Goal: Transaction & Acquisition: Purchase product/service

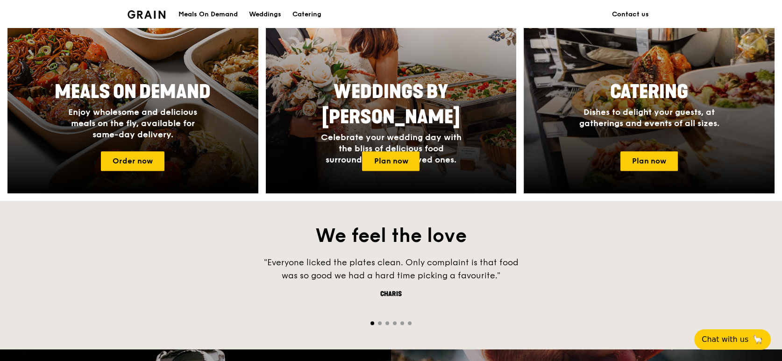
scroll to position [436, 0]
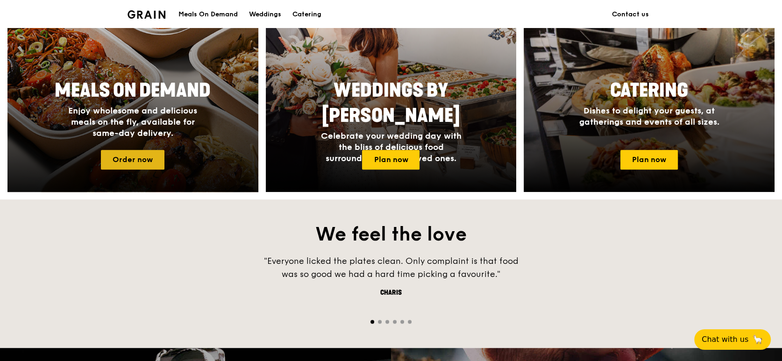
click at [119, 157] on link "Order now" at bounding box center [133, 160] width 64 height 20
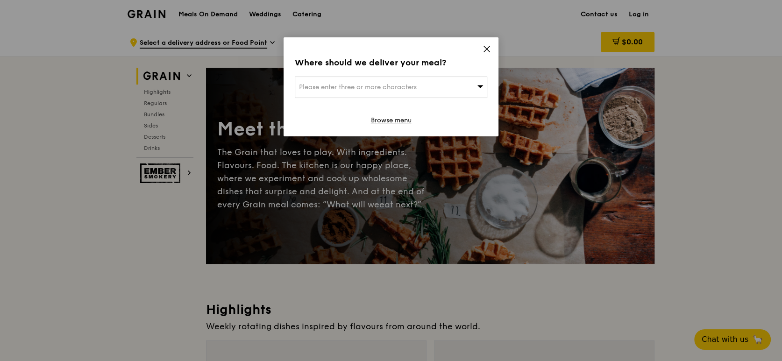
click at [415, 80] on div "Please enter three or more characters" at bounding box center [391, 87] width 192 height 21
type input "102 guillemard"
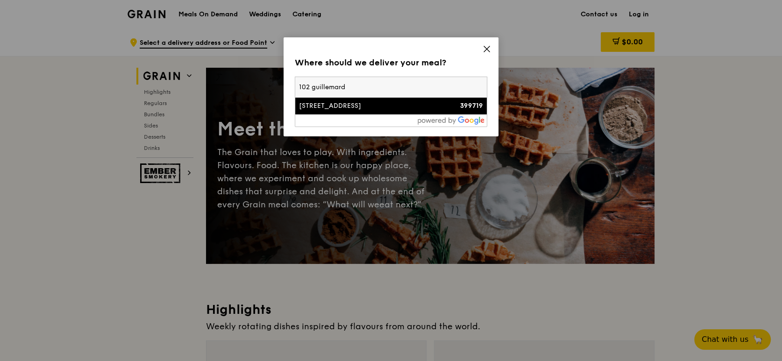
click at [391, 104] on div "102 Guillemard Road" at bounding box center [368, 105] width 138 height 9
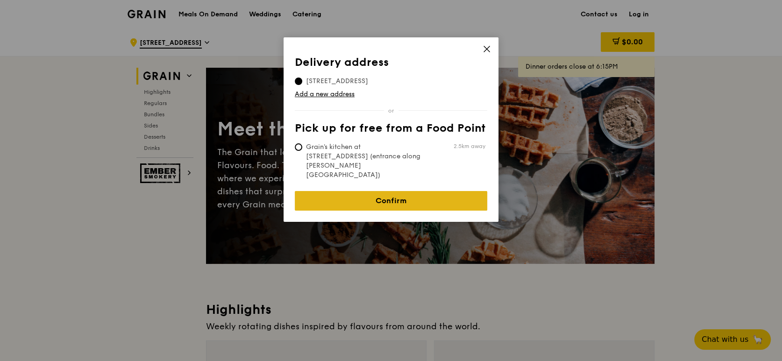
click at [416, 191] on link "Confirm" at bounding box center [391, 201] width 192 height 20
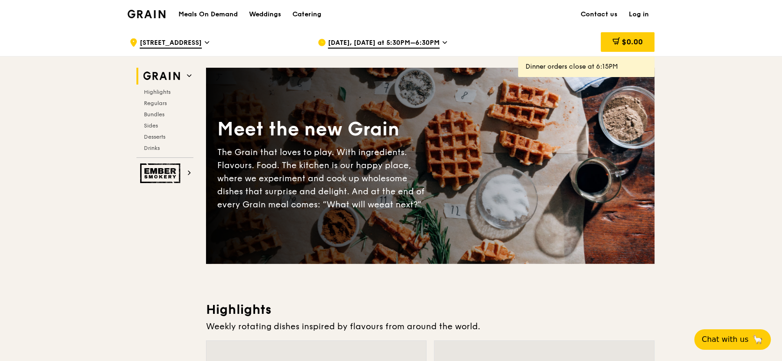
click at [442, 39] on icon at bounding box center [444, 42] width 5 height 8
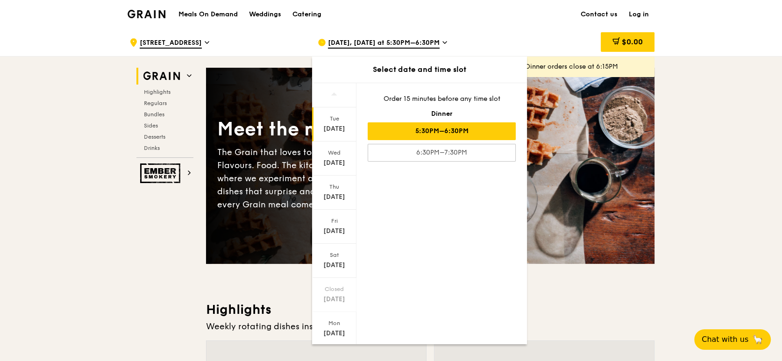
click at [203, 12] on h1 "Meals On Demand" at bounding box center [207, 14] width 59 height 9
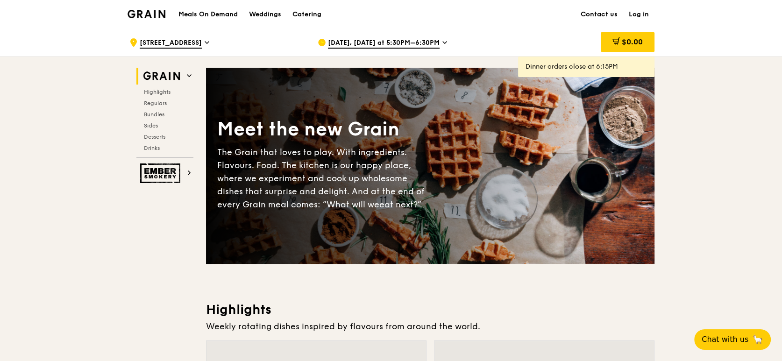
click at [203, 13] on h1 "Meals On Demand" at bounding box center [207, 14] width 59 height 9
click at [156, 102] on span "Regulars" at bounding box center [156, 103] width 25 height 7
click at [211, 13] on h1 "Meals On Demand" at bounding box center [207, 14] width 59 height 9
click at [302, 11] on div "Catering" at bounding box center [306, 14] width 29 height 28
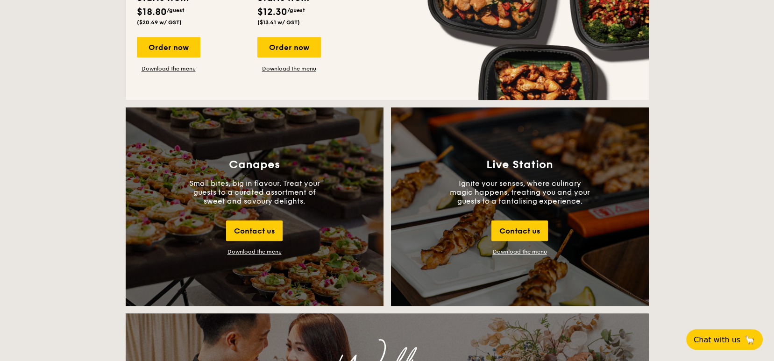
scroll to position [561, 0]
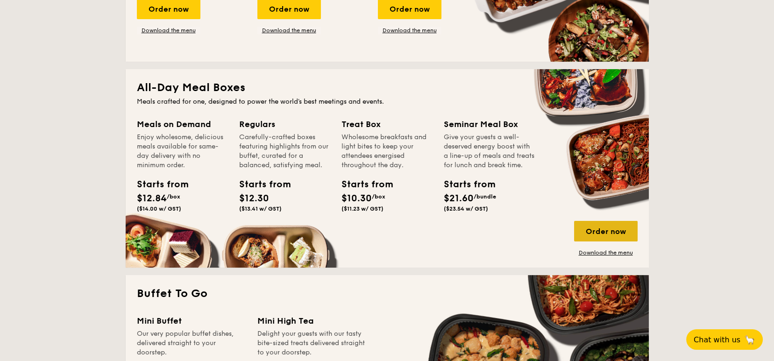
click at [610, 232] on div "Order now" at bounding box center [606, 231] width 64 height 21
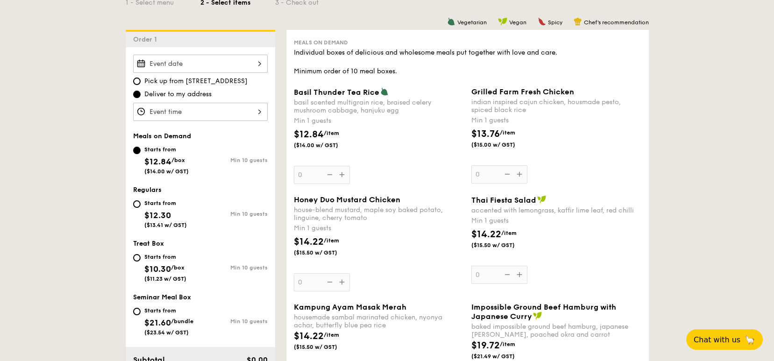
scroll to position [249, 0]
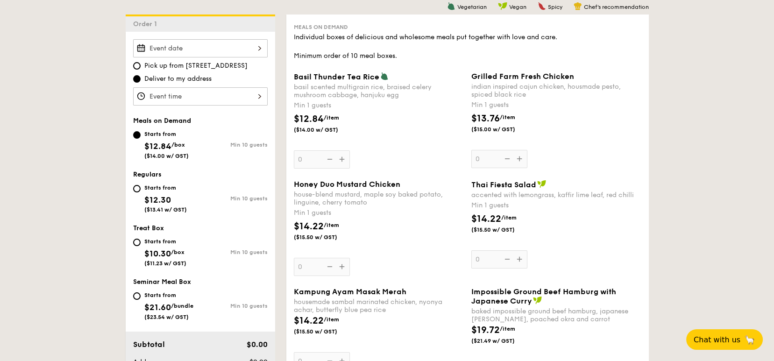
click at [143, 133] on div "Starts from $12.84 /box ($14.00 w/ GST)" at bounding box center [166, 143] width 67 height 31
click at [141, 133] on input "Starts from $12.84 /box ($14.00 w/ GST) Min 10 guests" at bounding box center [136, 134] width 7 height 7
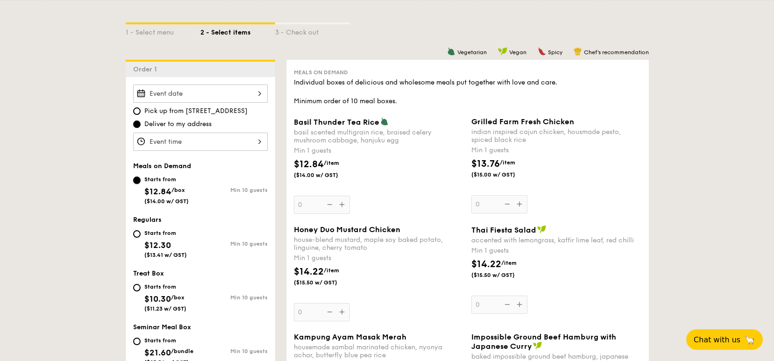
scroll to position [187, 0]
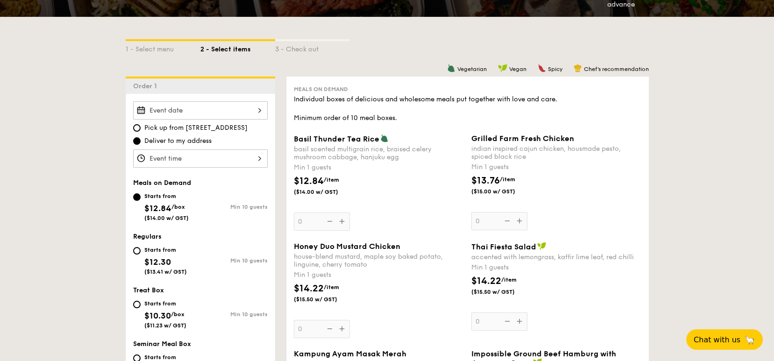
click at [250, 110] on div at bounding box center [200, 110] width 135 height 18
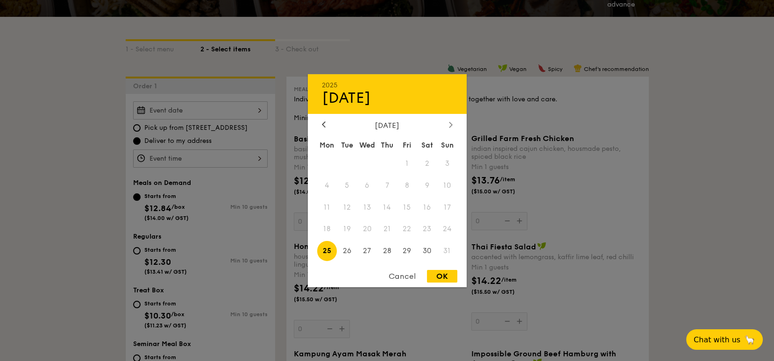
click at [451, 121] on div at bounding box center [451, 125] width 8 height 9
click at [321, 119] on div "2025 Aug 25 September 2025 Mon Tue Wed Thu Fri Sat Sun 1 2 3 4 5 6 7 8 9 10 11 …" at bounding box center [387, 180] width 159 height 213
click at [325, 122] on icon at bounding box center [323, 125] width 3 height 6
click at [371, 254] on span "27" at bounding box center [367, 251] width 20 height 20
click at [432, 274] on div "OK" at bounding box center [442, 276] width 30 height 13
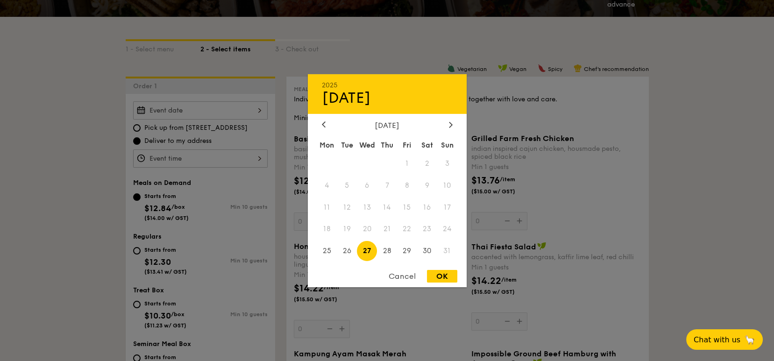
type input "Aug 27, 2025"
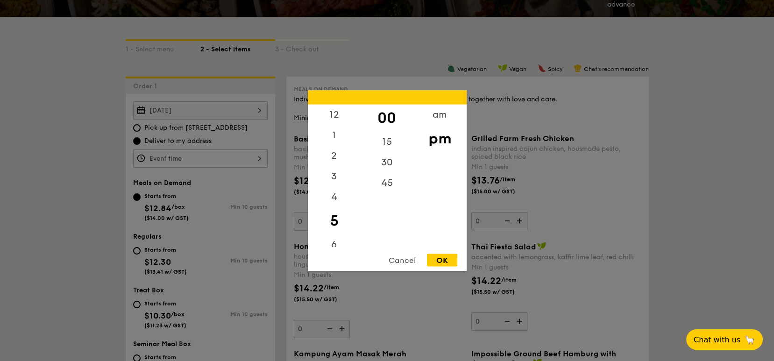
click at [176, 161] on div "12 1 2 3 4 5 6 7 8 9 10 11 00 15 30 45 am pm Cancel OK" at bounding box center [200, 158] width 135 height 18
click at [176, 161] on div at bounding box center [387, 180] width 774 height 361
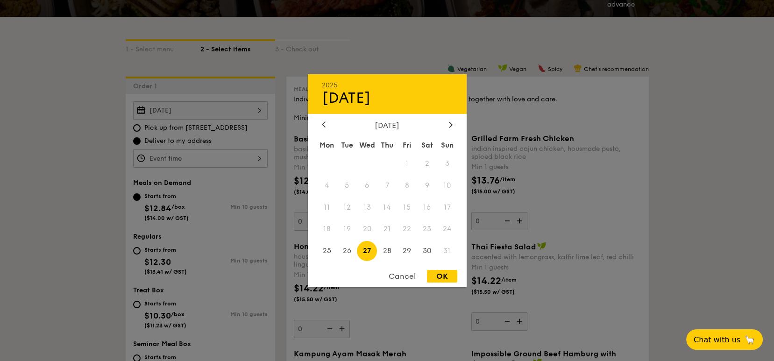
click at [223, 109] on div "Aug 27, 2025 2025 Aug 27 August 2025 Mon Tue Wed Thu Fri Sat Sun 1 2 3 4 5 6 7 …" at bounding box center [200, 110] width 135 height 18
click at [400, 279] on div "Cancel" at bounding box center [402, 276] width 46 height 13
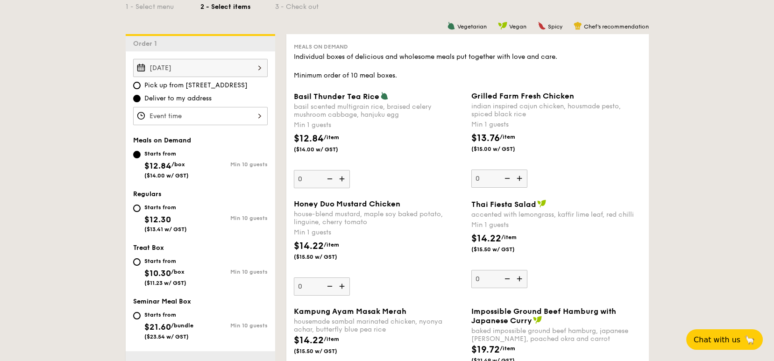
scroll to position [249, 0]
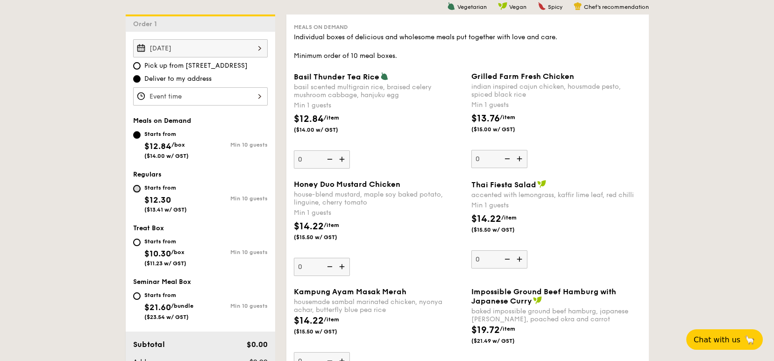
click at [134, 185] on input "Starts from $12.30 ($13.41 w/ GST) Min 10 guests" at bounding box center [136, 188] width 7 height 7
radio input "true"
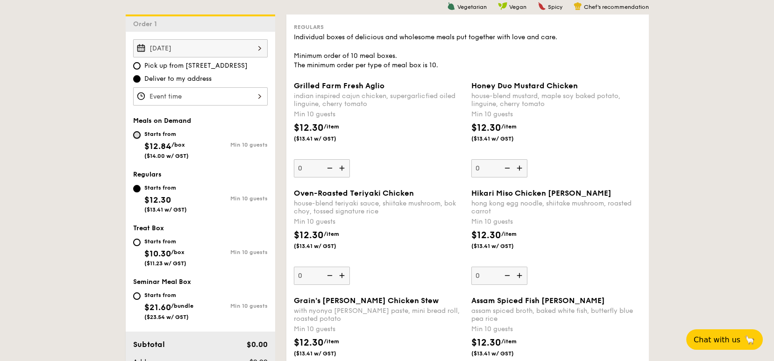
click at [135, 133] on input "Starts from $12.84 /box ($14.00 w/ GST) Min 10 guests" at bounding box center [136, 134] width 7 height 7
radio input "true"
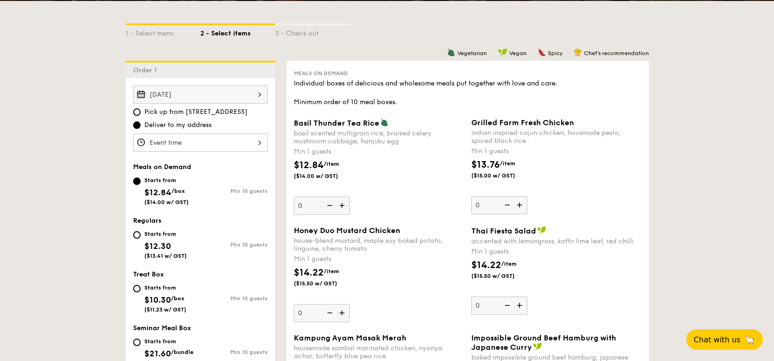
scroll to position [187, 0]
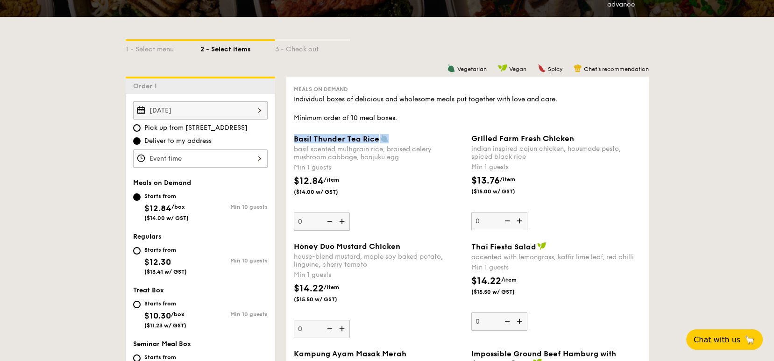
drag, startPoint x: 295, startPoint y: 140, endPoint x: 389, endPoint y: 142, distance: 93.9
click at [389, 142] on div "Basil Thunder Tea Rice" at bounding box center [379, 138] width 170 height 9
copy span "Basil Thunder Tea Rice"
click at [380, 156] on div "basil scented multigrain rice, braised celery mushroom cabbage, hanjuku egg" at bounding box center [379, 153] width 170 height 16
click at [350, 213] on input "0" at bounding box center [322, 222] width 56 height 18
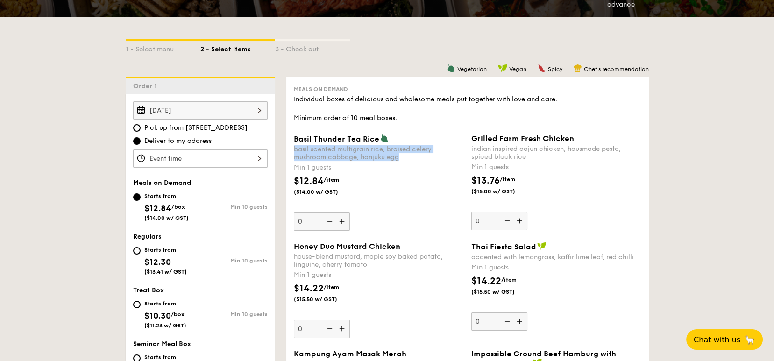
drag, startPoint x: 403, startPoint y: 158, endPoint x: 293, endPoint y: 151, distance: 110.0
click at [293, 151] on div "Basil Thunder Tea Rice basil scented multigrain rice, braised celery mushroom c…" at bounding box center [379, 182] width 178 height 97
copy div "basil scented multigrain rice, braised celery mushroom cabbage, hanjuku egg"
click at [398, 150] on div "basil scented multigrain rice, braised celery mushroom cabbage, hanjuku egg" at bounding box center [379, 153] width 170 height 16
click at [350, 213] on input "0" at bounding box center [322, 222] width 56 height 18
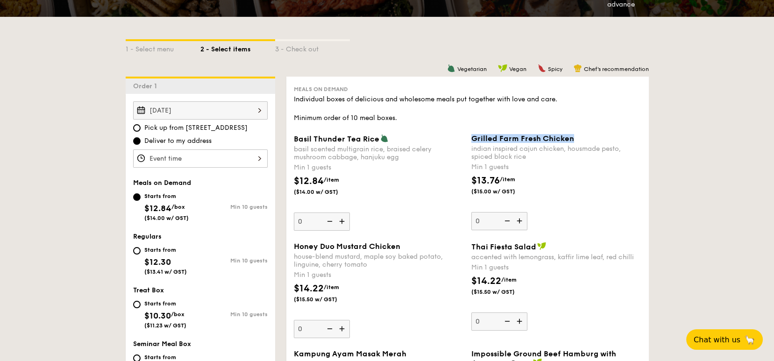
drag, startPoint x: 573, startPoint y: 137, endPoint x: 467, endPoint y: 140, distance: 106.1
click at [468, 140] on div "Grilled Farm Fresh Chicken indian inspired cajun chicken, housmade pesto, spice…" at bounding box center [557, 182] width 178 height 96
copy span "Grilled Farm Fresh Chicken"
drag, startPoint x: 531, startPoint y: 156, endPoint x: 470, endPoint y: 151, distance: 60.9
click at [470, 151] on div "Grilled Farm Fresh Chicken indian inspired cajun chicken, housmade pesto, spice…" at bounding box center [557, 182] width 178 height 96
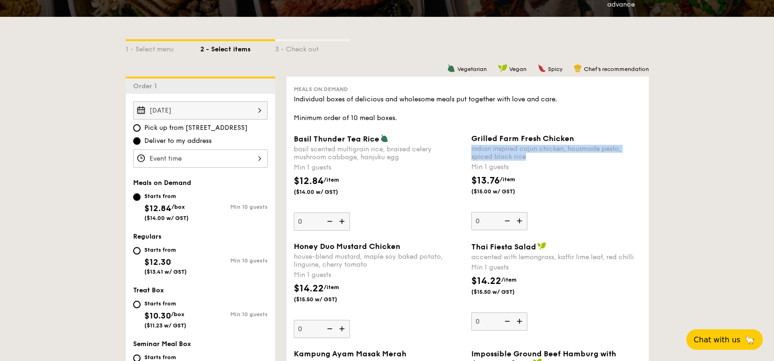
copy div "indian inspired cajun chicken, housmade pesto, spiced black rice"
click at [481, 152] on div "indian inspired cajun chicken, housmade pesto, spiced black rice" at bounding box center [556, 153] width 170 height 16
click at [481, 212] on input "0" at bounding box center [499, 221] width 56 height 18
click at [473, 147] on div "indian inspired cajun chicken, housmade pesto, spiced black rice" at bounding box center [556, 153] width 170 height 16
click at [473, 212] on input "0" at bounding box center [499, 221] width 56 height 18
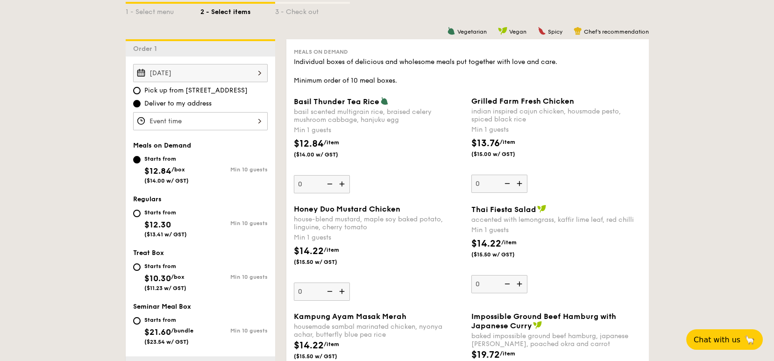
scroll to position [249, 0]
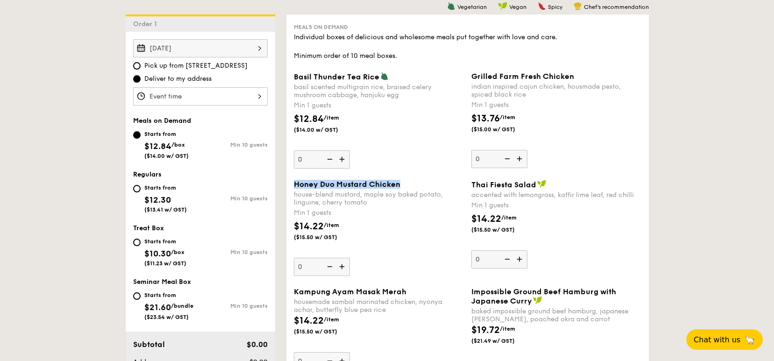
drag, startPoint x: 406, startPoint y: 183, endPoint x: 291, endPoint y: 183, distance: 114.5
click at [291, 183] on div "Honey Duo Mustard Chicken house-blend mustard, maple soy baked potato, linguine…" at bounding box center [379, 228] width 178 height 96
copy span "Honey Duo Mustard Chicken"
click at [383, 204] on div "house-blend mustard, maple soy baked potato, linguine, cherry tomato" at bounding box center [379, 199] width 170 height 16
click at [350, 258] on input "0" at bounding box center [322, 267] width 56 height 18
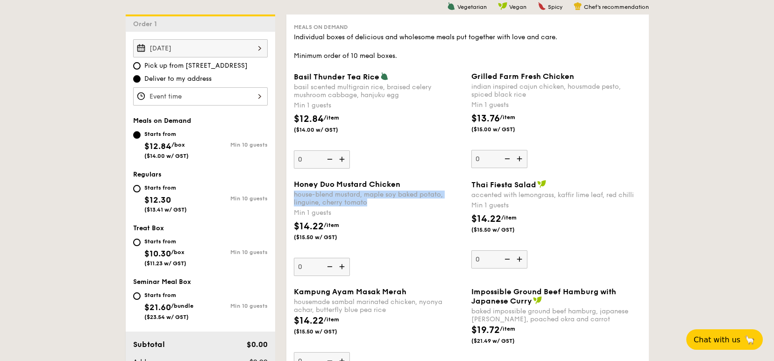
drag, startPoint x: 370, startPoint y: 199, endPoint x: 293, endPoint y: 195, distance: 77.7
click at [293, 195] on div "Honey Duo Mustard Chicken house-blend mustard, maple soy baked potato, linguine…" at bounding box center [379, 228] width 178 height 96
copy div "house-blend mustard, maple soy baked potato, linguine, cherry tomato"
click at [519, 189] on div "Thai Fiesta Salad accented with lemongrass, kaffir lime leaf, red chilli" at bounding box center [556, 189] width 170 height 19
drag, startPoint x: 519, startPoint y: 189, endPoint x: 526, endPoint y: 181, distance: 10.0
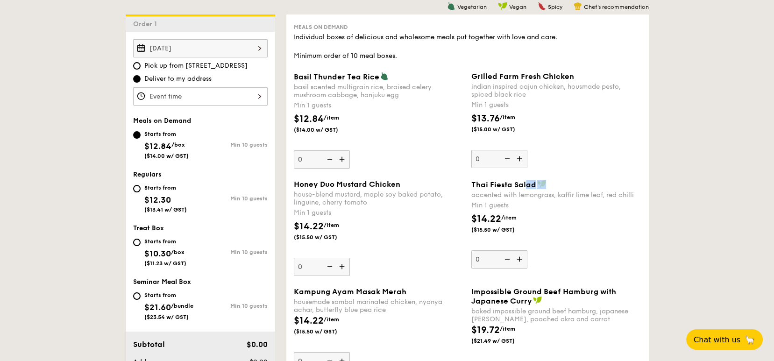
click at [526, 181] on div "Thai Fiesta Salad" at bounding box center [556, 184] width 170 height 9
drag, startPoint x: 526, startPoint y: 181, endPoint x: 486, endPoint y: 187, distance: 40.2
click at [495, 184] on span "Thai Fiesta Salad" at bounding box center [503, 184] width 65 height 9
click at [495, 250] on input "0" at bounding box center [499, 259] width 56 height 18
click at [476, 183] on span "Thai Fiesta Salad" at bounding box center [503, 184] width 65 height 9
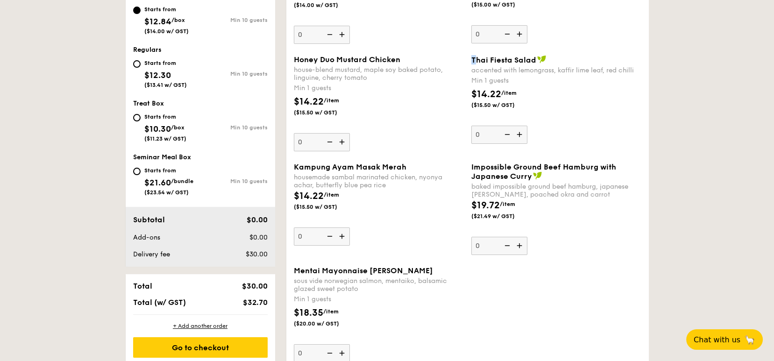
scroll to position [311, 0]
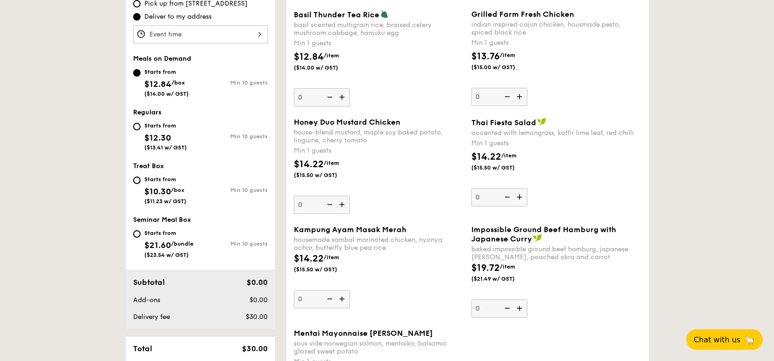
click at [529, 123] on span "Thai Fiesta Salad" at bounding box center [503, 122] width 65 height 9
click at [527, 188] on input "0" at bounding box center [499, 197] width 56 height 18
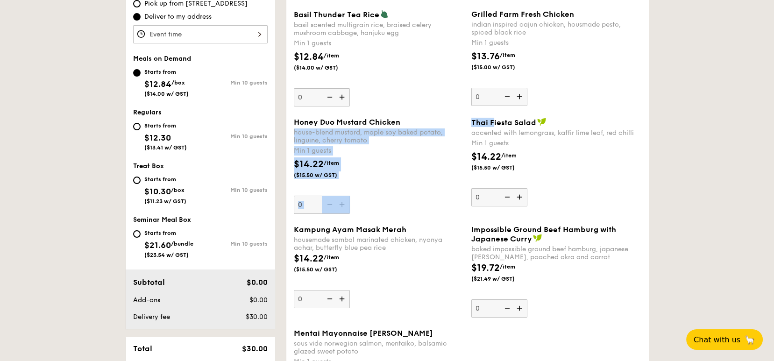
drag, startPoint x: 467, startPoint y: 121, endPoint x: 494, endPoint y: 124, distance: 27.8
click at [494, 124] on div "Honey Duo Mustard Chicken house-blend mustard, maple soy baked potato, linguine…" at bounding box center [467, 171] width 355 height 107
drag, startPoint x: 494, startPoint y: 124, endPoint x: 486, endPoint y: 125, distance: 8.5
click at [494, 125] on span "Thai Fiesta Salad" at bounding box center [503, 122] width 65 height 9
click at [494, 188] on input "0" at bounding box center [499, 197] width 56 height 18
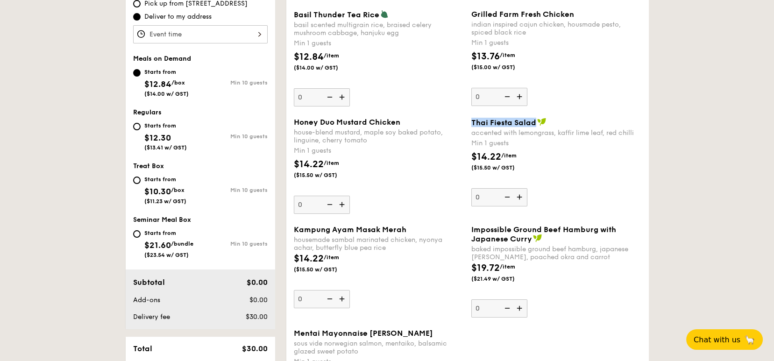
drag, startPoint x: 471, startPoint y: 121, endPoint x: 534, endPoint y: 124, distance: 62.6
click at [534, 124] on span "Thai Fiesta Salad" at bounding box center [503, 122] width 65 height 9
copy span "Thai Fiesta Salad"
drag, startPoint x: 471, startPoint y: 131, endPoint x: 636, endPoint y: 129, distance: 165.4
click at [636, 129] on div "accented with lemongrass, kaffir lime leaf, red chilli" at bounding box center [556, 133] width 170 height 8
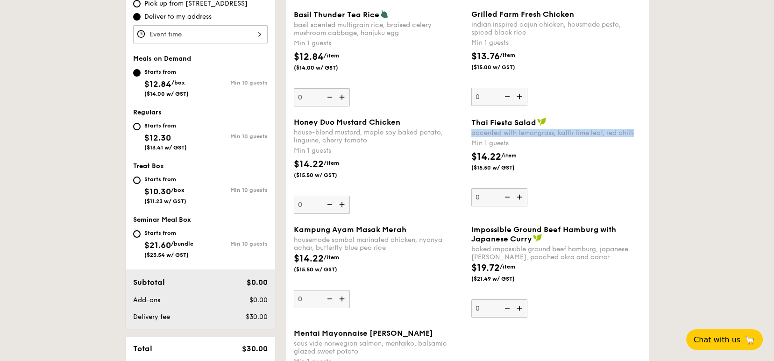
copy div "accented with lemongrass, kaffir lime leaf, red chilli"
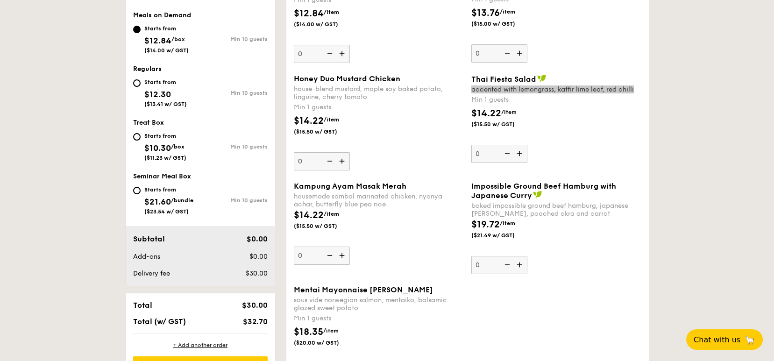
scroll to position [374, 0]
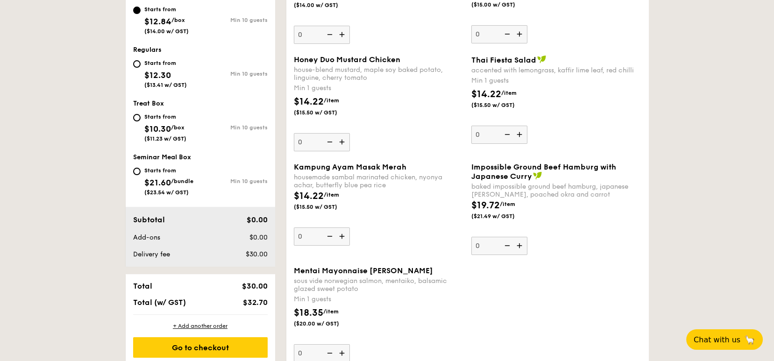
click at [390, 163] on span "Kampung Ayam Masak Merah" at bounding box center [350, 167] width 113 height 9
click at [350, 228] on input "0" at bounding box center [322, 237] width 56 height 18
drag, startPoint x: 492, startPoint y: 171, endPoint x: 468, endPoint y: 166, distance: 25.2
click at [491, 171] on span "Impossible Ground Beef Hamburg with Japanese Curry" at bounding box center [543, 172] width 145 height 18
click at [491, 237] on input "0" at bounding box center [499, 246] width 56 height 18
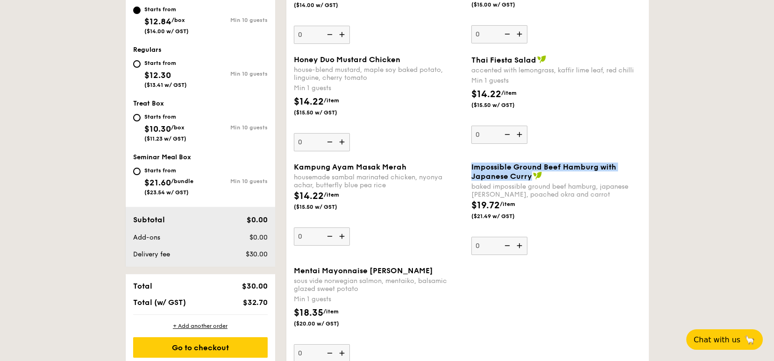
drag, startPoint x: 471, startPoint y: 164, endPoint x: 530, endPoint y: 177, distance: 60.3
click at [530, 177] on span "Impossible Ground Beef Hamburg with Japanese Curry" at bounding box center [543, 172] width 145 height 18
copy span "Impossible Ground Beef Hamburg with Japanese Curry"
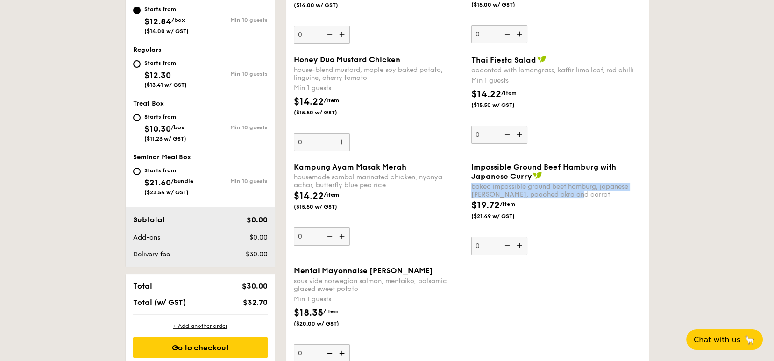
drag, startPoint x: 579, startPoint y: 191, endPoint x: 470, endPoint y: 185, distance: 109.0
click at [470, 185] on div "Impossible Ground Beef Hamburg with Japanese Curry baked impossible ground beef…" at bounding box center [557, 209] width 178 height 92
copy div "baked impossible ground beef hamburg, japanese curry, poached okra and carrot"
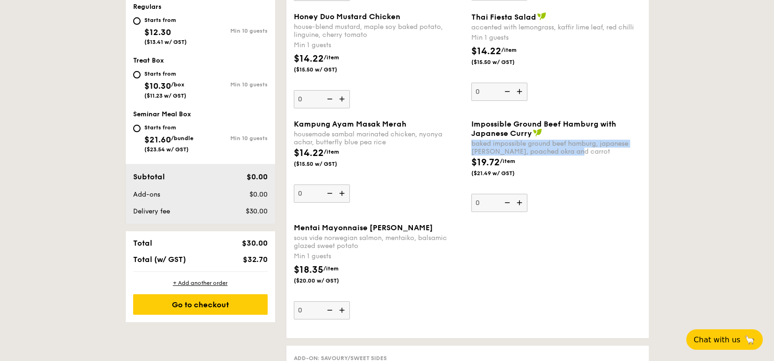
scroll to position [436, 0]
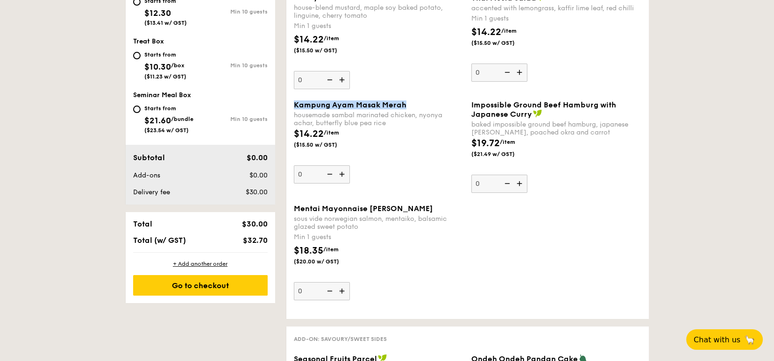
drag, startPoint x: 407, startPoint y: 101, endPoint x: 282, endPoint y: 107, distance: 125.3
drag, startPoint x: 389, startPoint y: 120, endPoint x: 292, endPoint y: 115, distance: 96.3
click at [292, 115] on div "Kampung Ayam Masak Merah housemade sambal marinated chicken, nyonya achar, butt…" at bounding box center [379, 141] width 178 height 83
drag, startPoint x: 419, startPoint y: 203, endPoint x: 291, endPoint y: 209, distance: 127.2
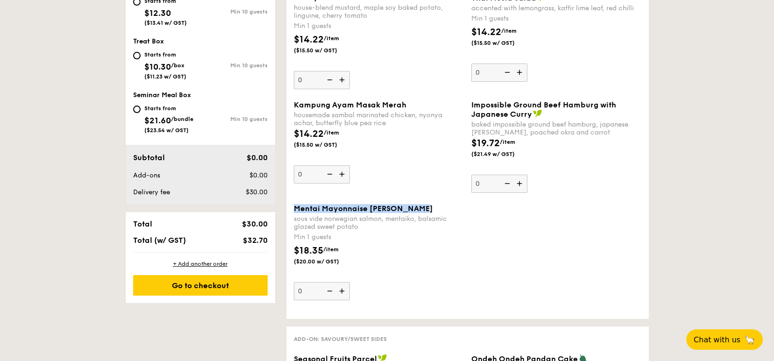
click at [291, 209] on div "Mentai Mayonnaise Aburi Salmon sous vide norwegian salmon, mentaiko, balsamic g…" at bounding box center [379, 252] width 178 height 96
drag, startPoint x: 365, startPoint y: 223, endPoint x: 291, endPoint y: 216, distance: 74.7
click at [291, 216] on div "Mentai Mayonnaise Aburi Salmon sous vide norwegian salmon, mentaiko, balsamic g…" at bounding box center [379, 252] width 178 height 96
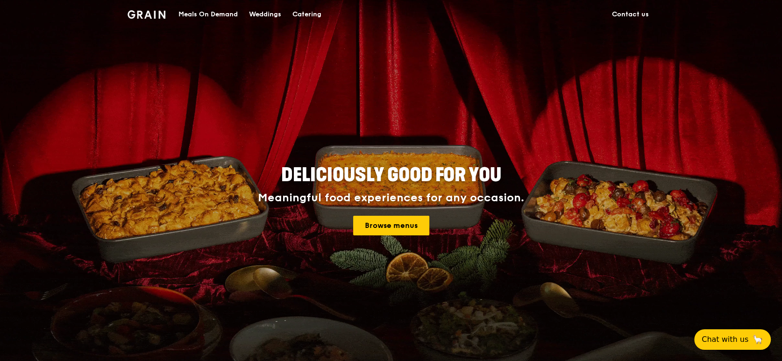
click at [224, 13] on div "Meals On Demand" at bounding box center [207, 14] width 59 height 28
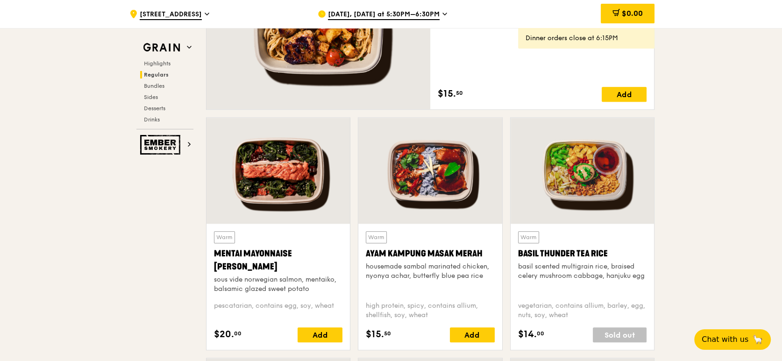
scroll to position [747, 0]
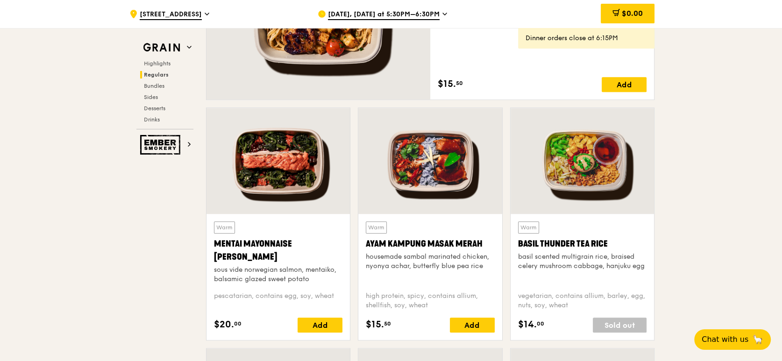
click at [590, 200] on div at bounding box center [582, 161] width 143 height 106
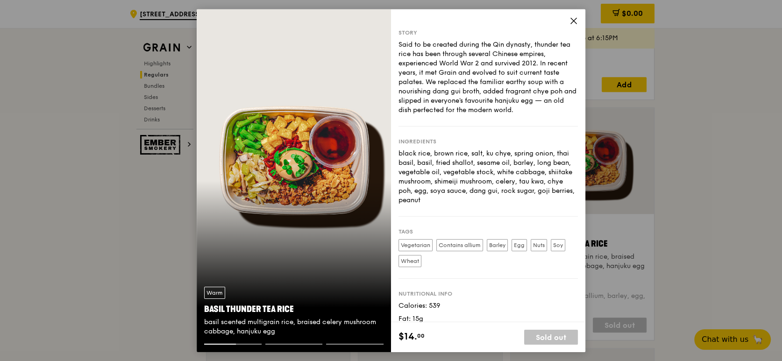
click at [569, 18] on div "Story Said to be created during the Qin dynasty, thunder tea rice has been thro…" at bounding box center [488, 165] width 194 height 313
click at [571, 19] on icon at bounding box center [573, 20] width 8 height 8
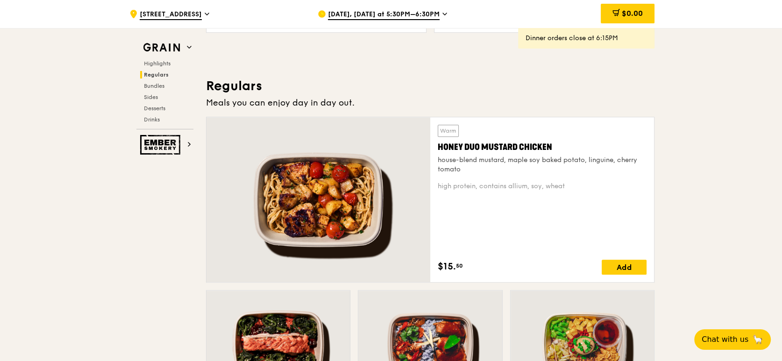
scroll to position [561, 0]
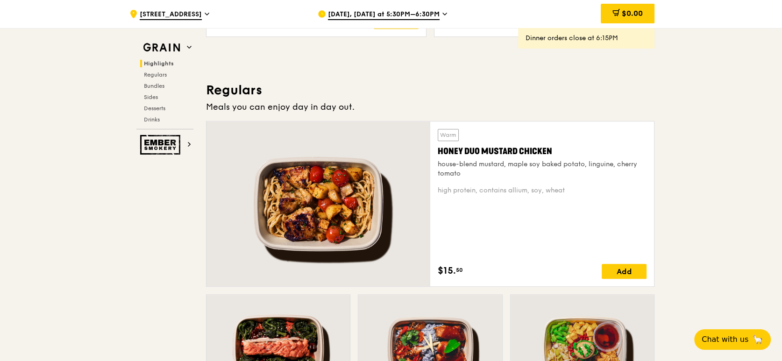
click at [324, 185] on div at bounding box center [318, 203] width 224 height 165
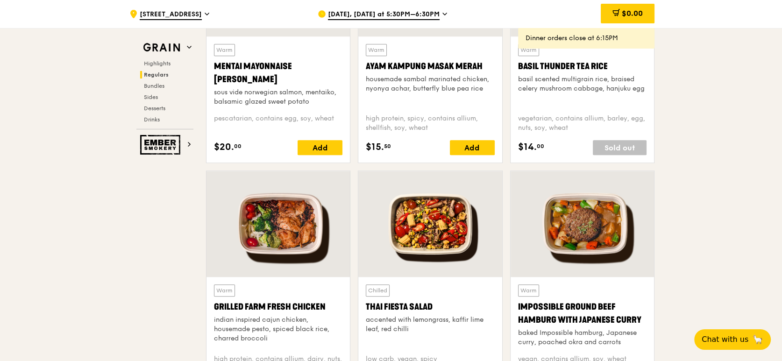
scroll to position [987, 0]
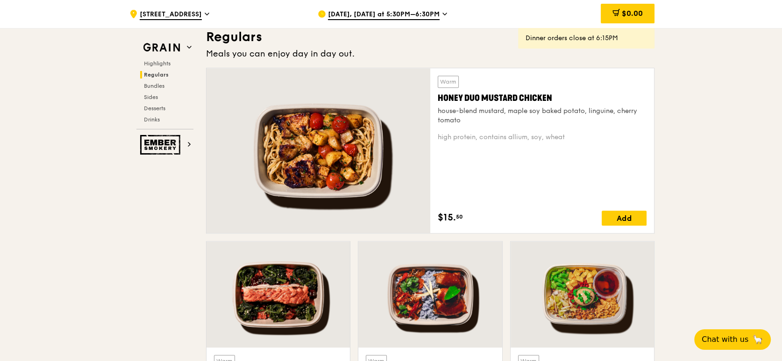
scroll to position [613, 0]
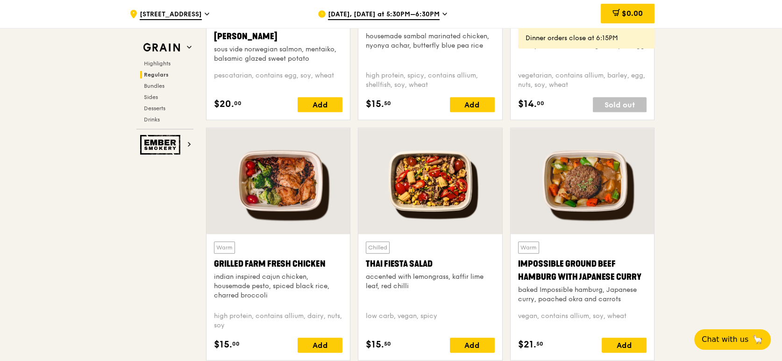
scroll to position [987, 0]
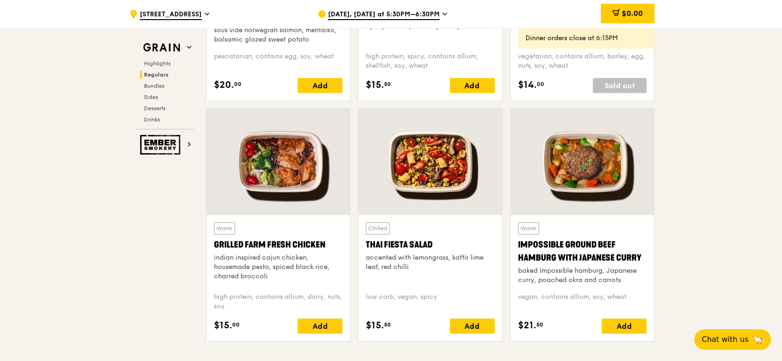
drag, startPoint x: 137, startPoint y: 323, endPoint x: 153, endPoint y: 317, distance: 16.6
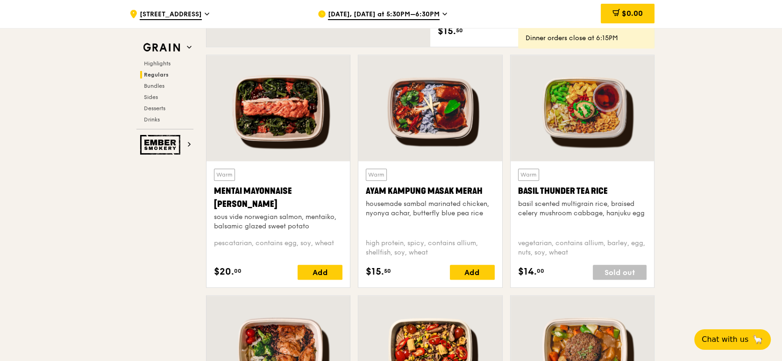
scroll to position [738, 0]
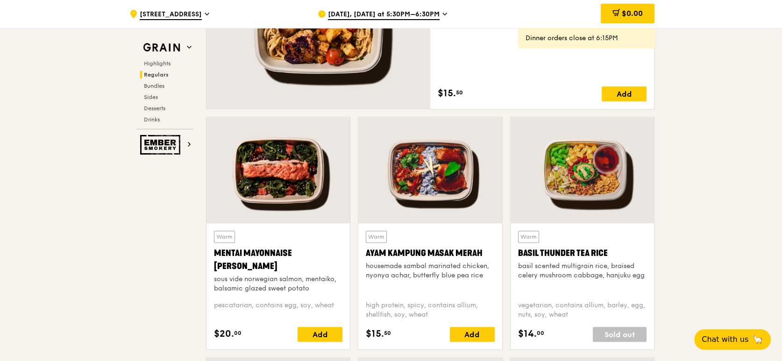
click at [427, 178] on div at bounding box center [429, 170] width 143 height 106
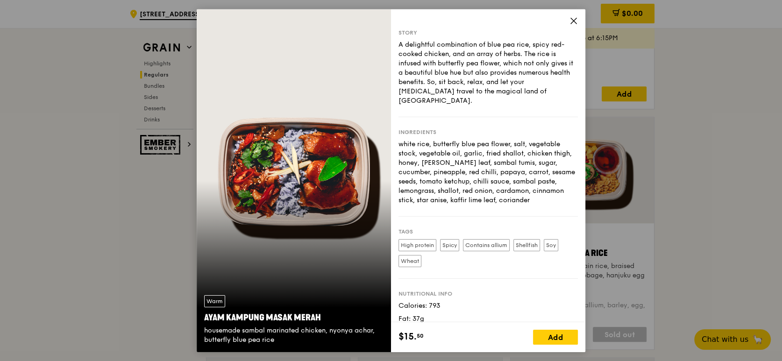
scroll to position [676, 0]
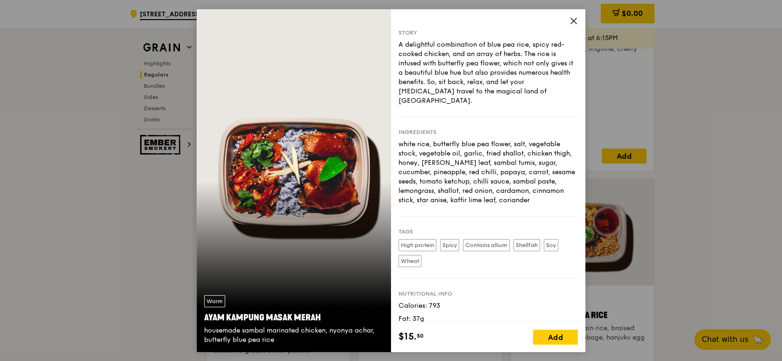
click at [304, 167] on div "Warm Ayam [GEOGRAPHIC_DATA] housemade sambal marinated chicken, nyonya achar, b…" at bounding box center [294, 180] width 194 height 343
click at [570, 25] on span at bounding box center [573, 22] width 8 height 10
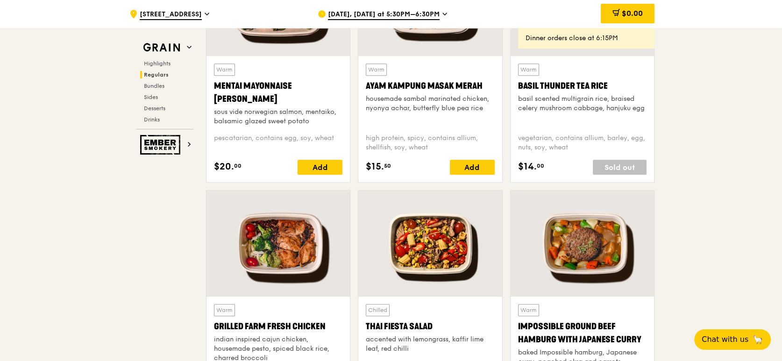
scroll to position [925, 0]
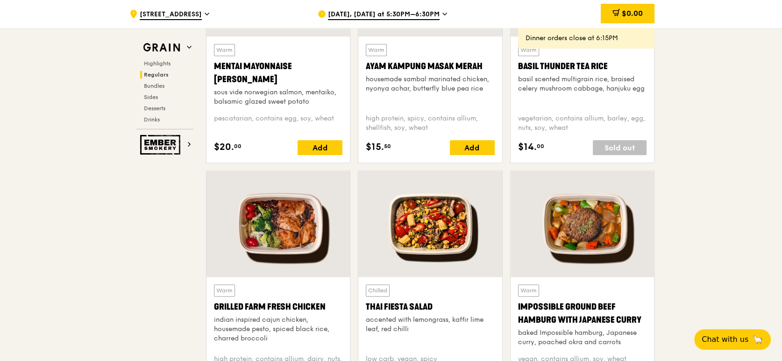
click at [263, 249] on div at bounding box center [277, 224] width 143 height 106
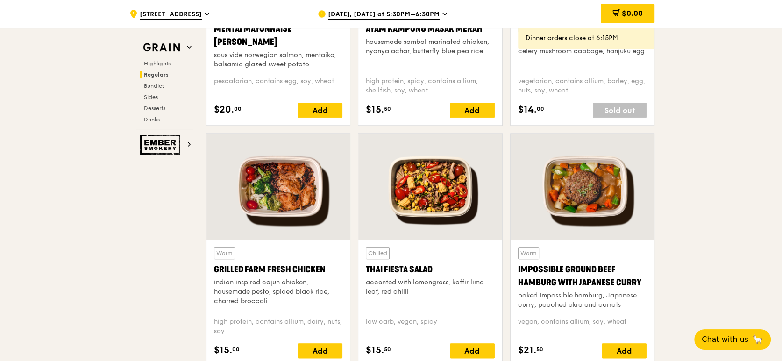
scroll to position [987, 0]
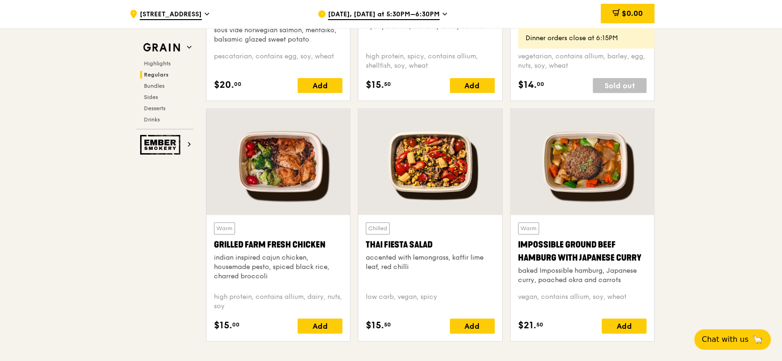
click at [431, 189] on div at bounding box center [429, 162] width 143 height 106
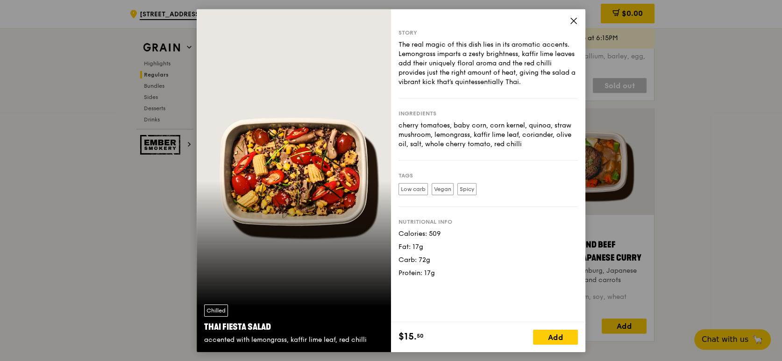
click at [569, 24] on icon at bounding box center [573, 20] width 8 height 8
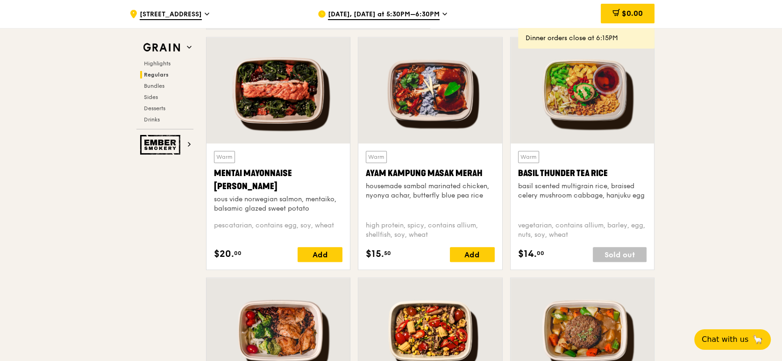
scroll to position [800, 0]
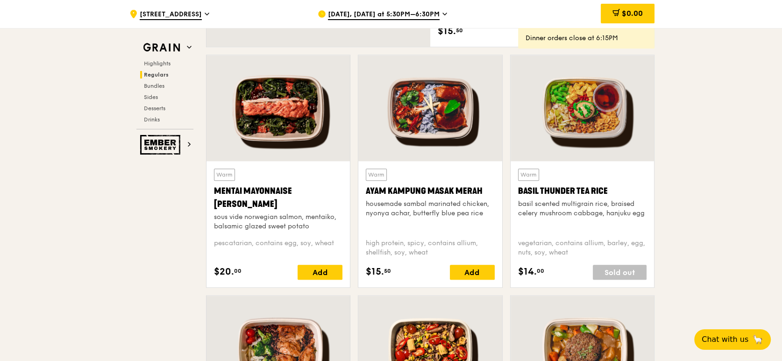
click at [585, 119] on div at bounding box center [582, 108] width 143 height 106
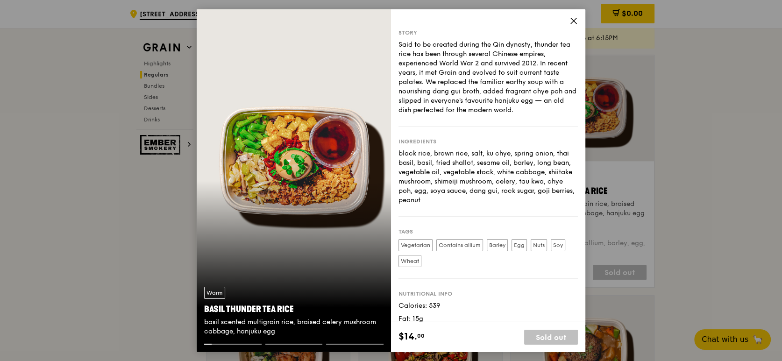
click at [267, 160] on div "Warm Basil Thunder Tea [PERSON_NAME] scented multigrain rice, braised celery mu…" at bounding box center [294, 180] width 194 height 343
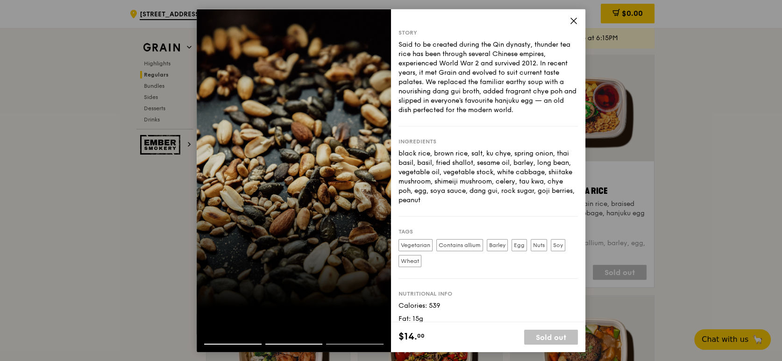
click at [325, 174] on div at bounding box center [294, 180] width 194 height 343
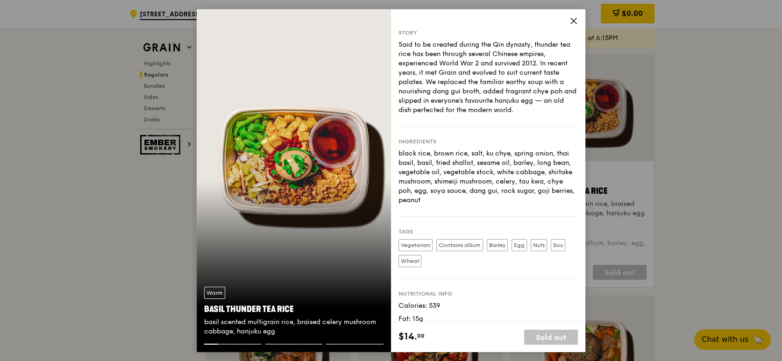
click at [570, 22] on icon at bounding box center [573, 20] width 8 height 8
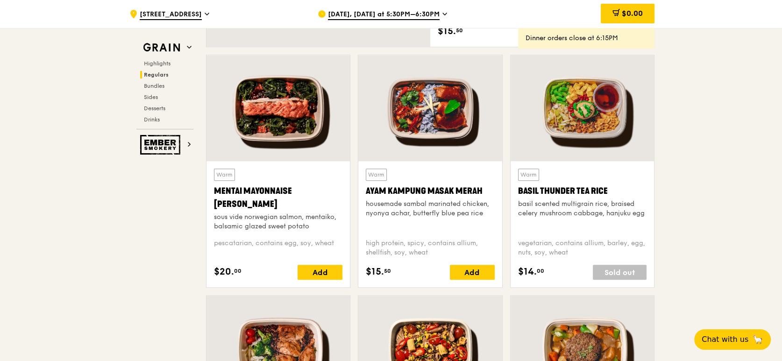
click at [252, 202] on div "Mentai Mayonnaise [PERSON_NAME]" at bounding box center [278, 198] width 128 height 26
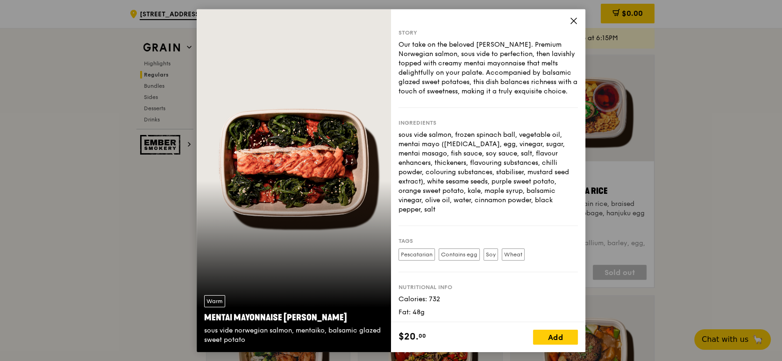
click at [572, 21] on icon at bounding box center [573, 20] width 8 height 8
